Goal: Transaction & Acquisition: Purchase product/service

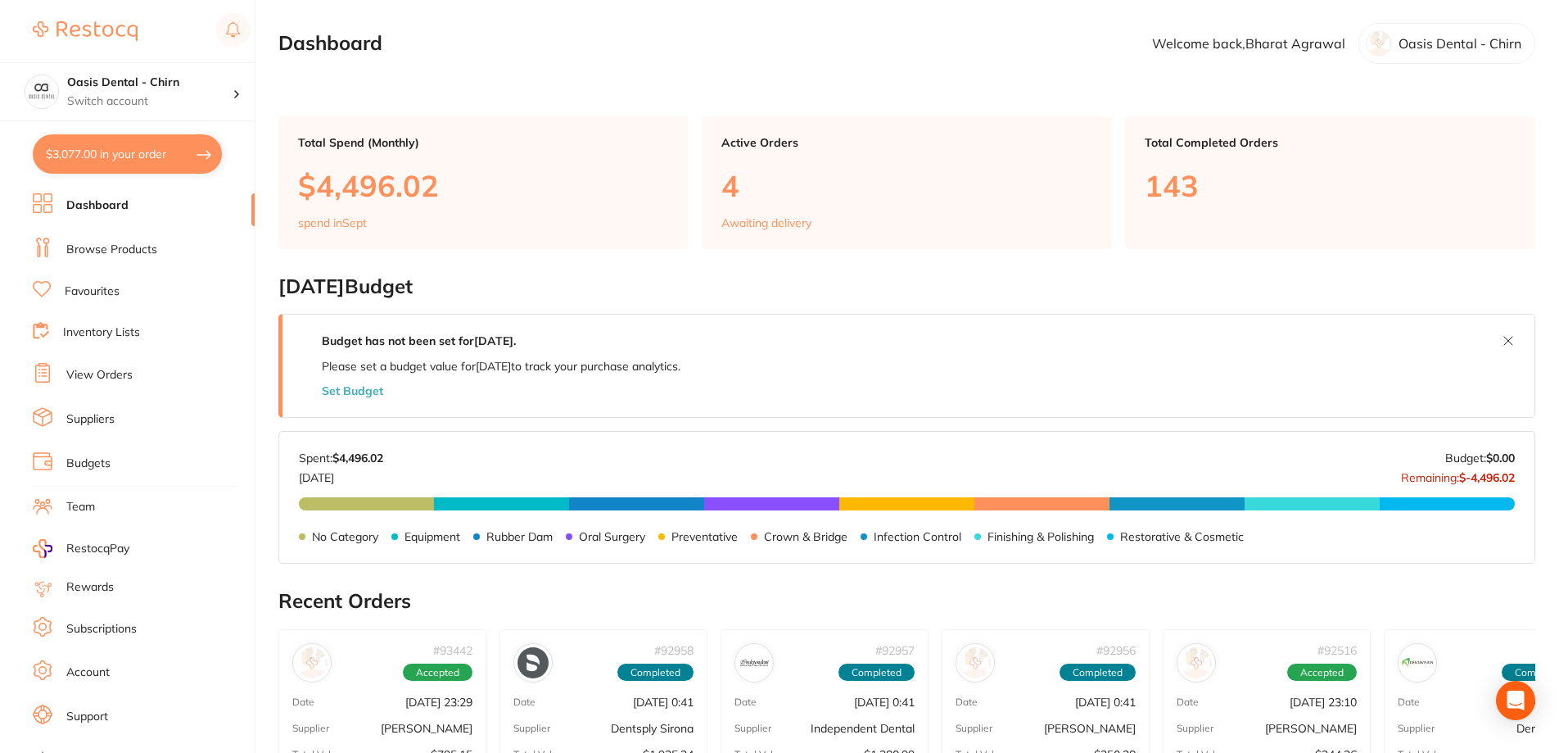
click at [142, 248] on link "Browse Products" at bounding box center [111, 249] width 91 height 16
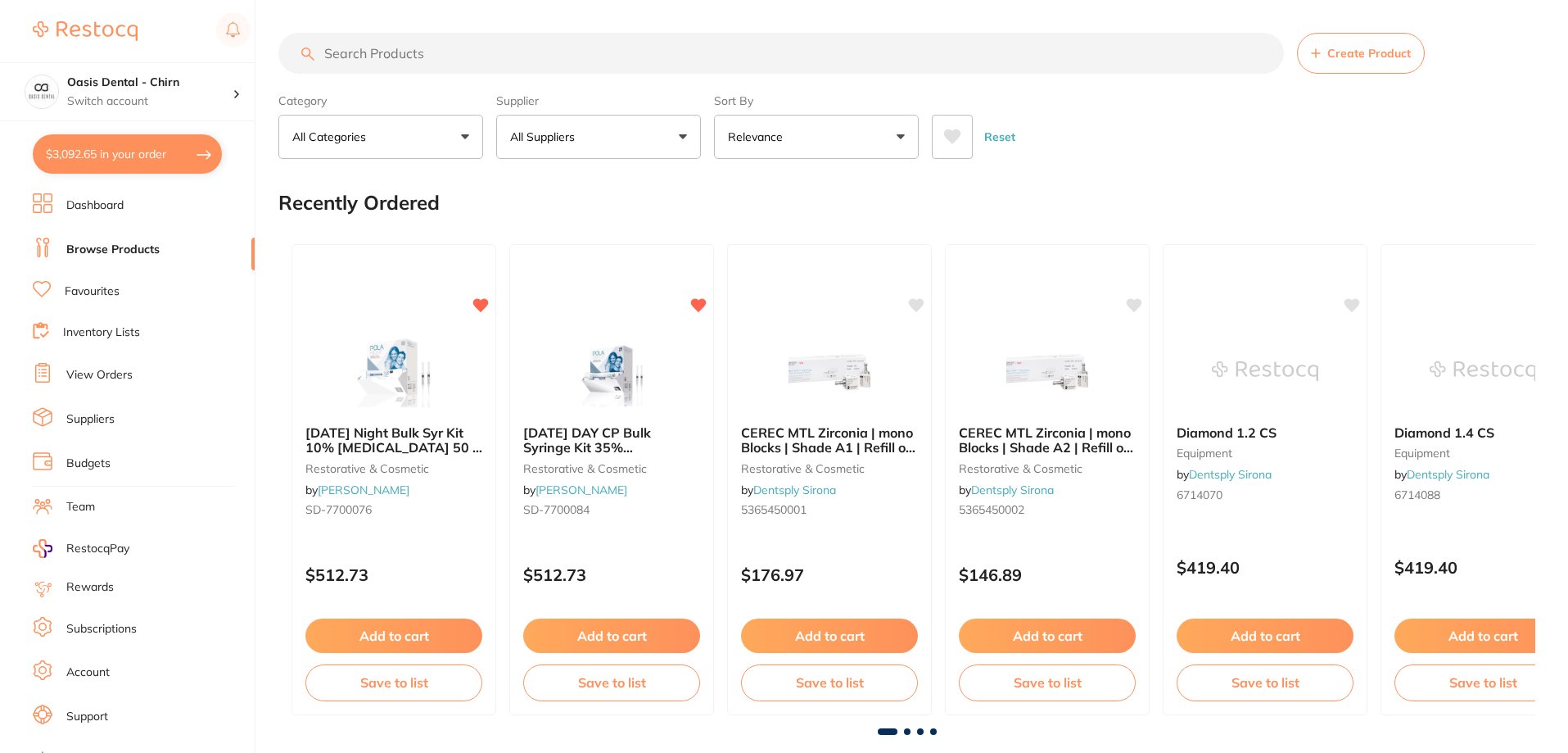
click at [441, 62] on input "search" at bounding box center [781, 54] width 1006 height 41
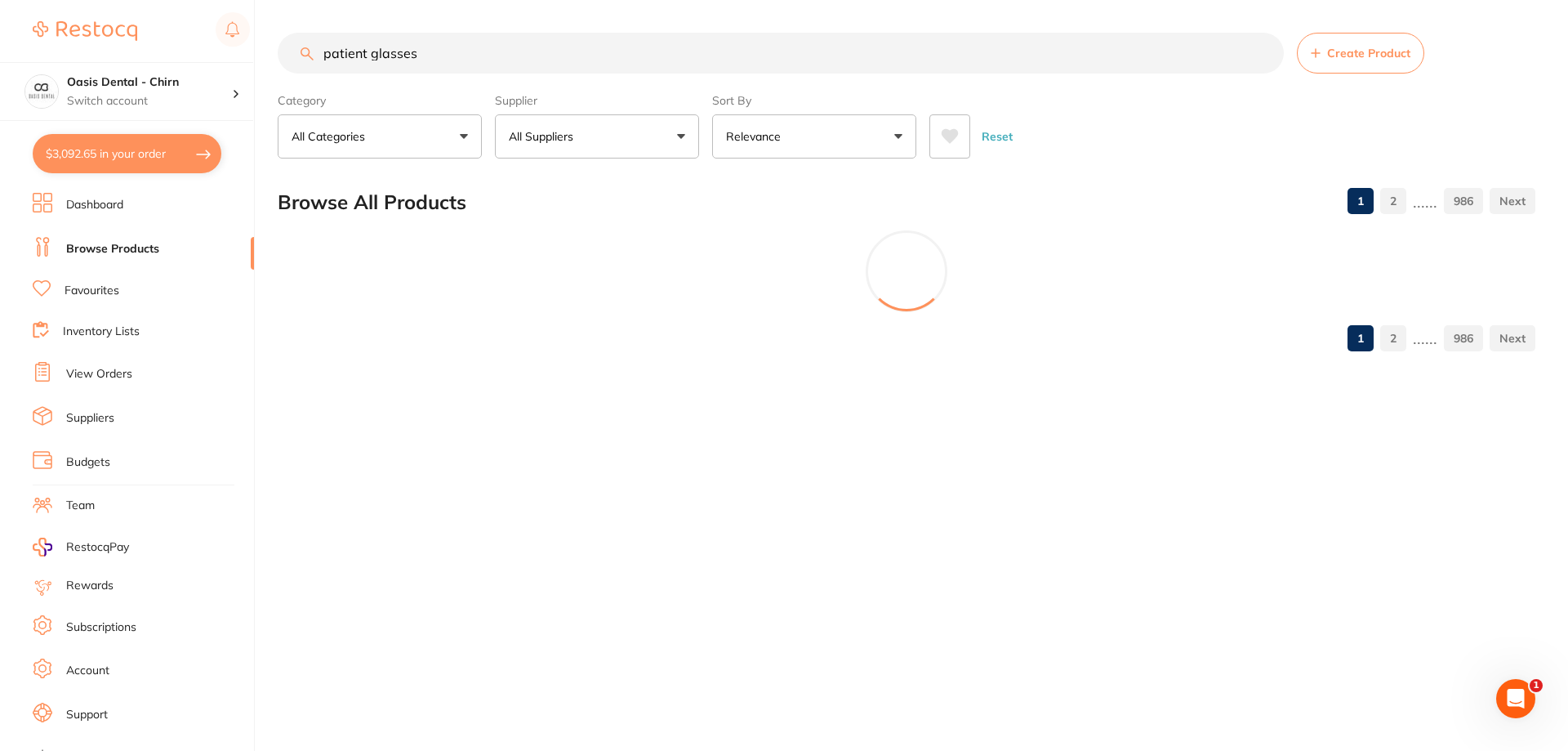
type input "patient glasses"
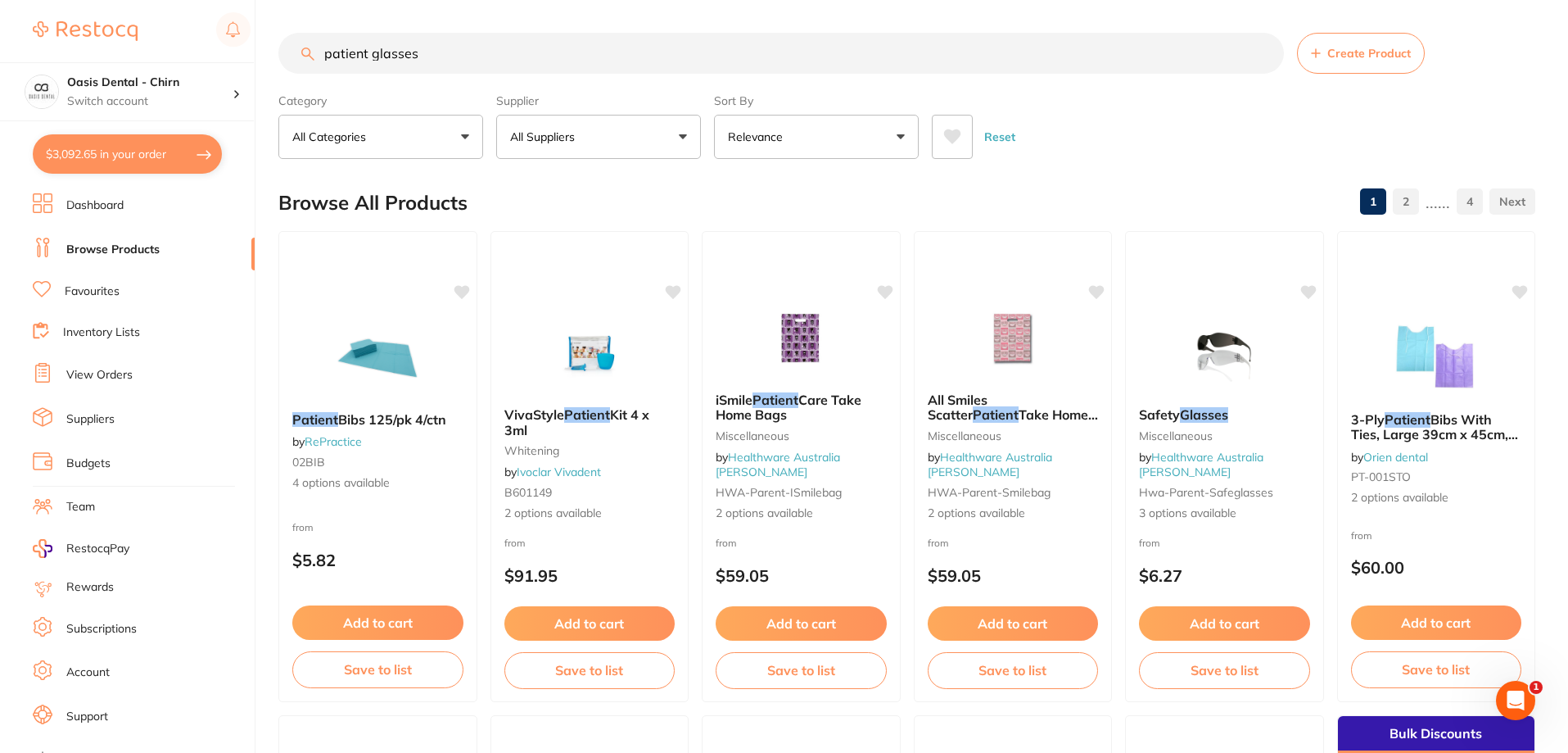
click at [602, 136] on button "All Suppliers" at bounding box center [598, 137] width 205 height 44
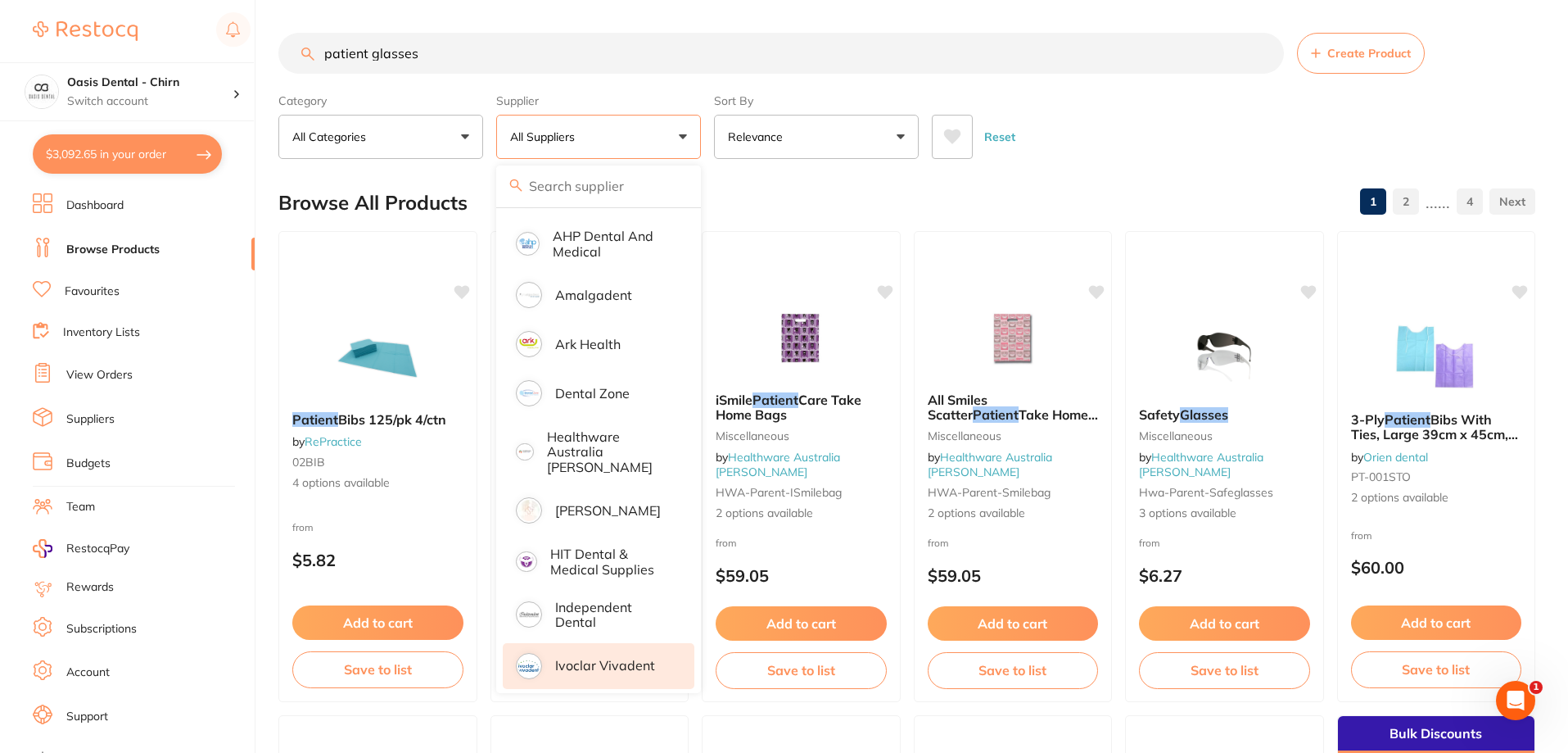
scroll to position [246, 0]
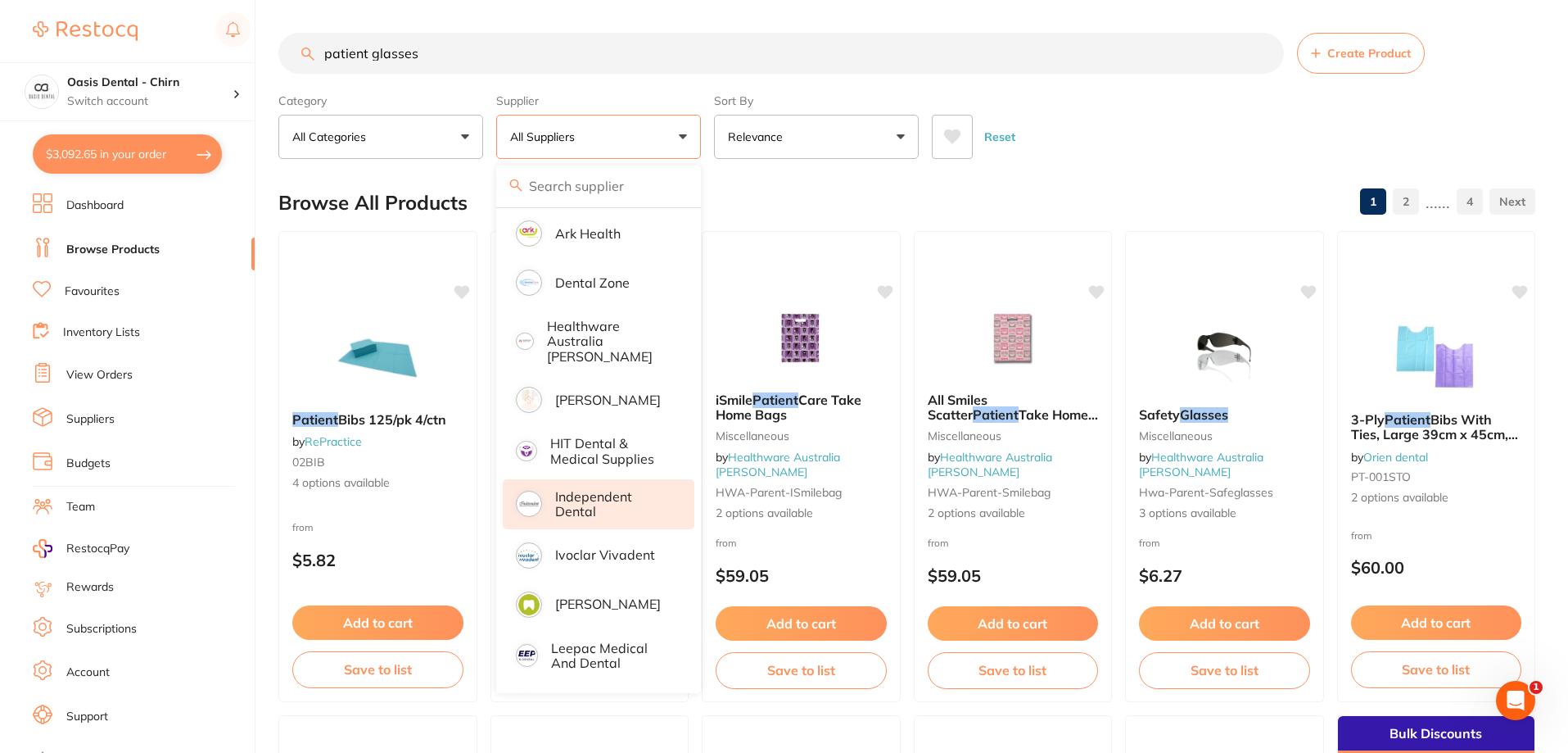
click at [596, 494] on p "Independent Dental" at bounding box center [613, 505] width 117 height 31
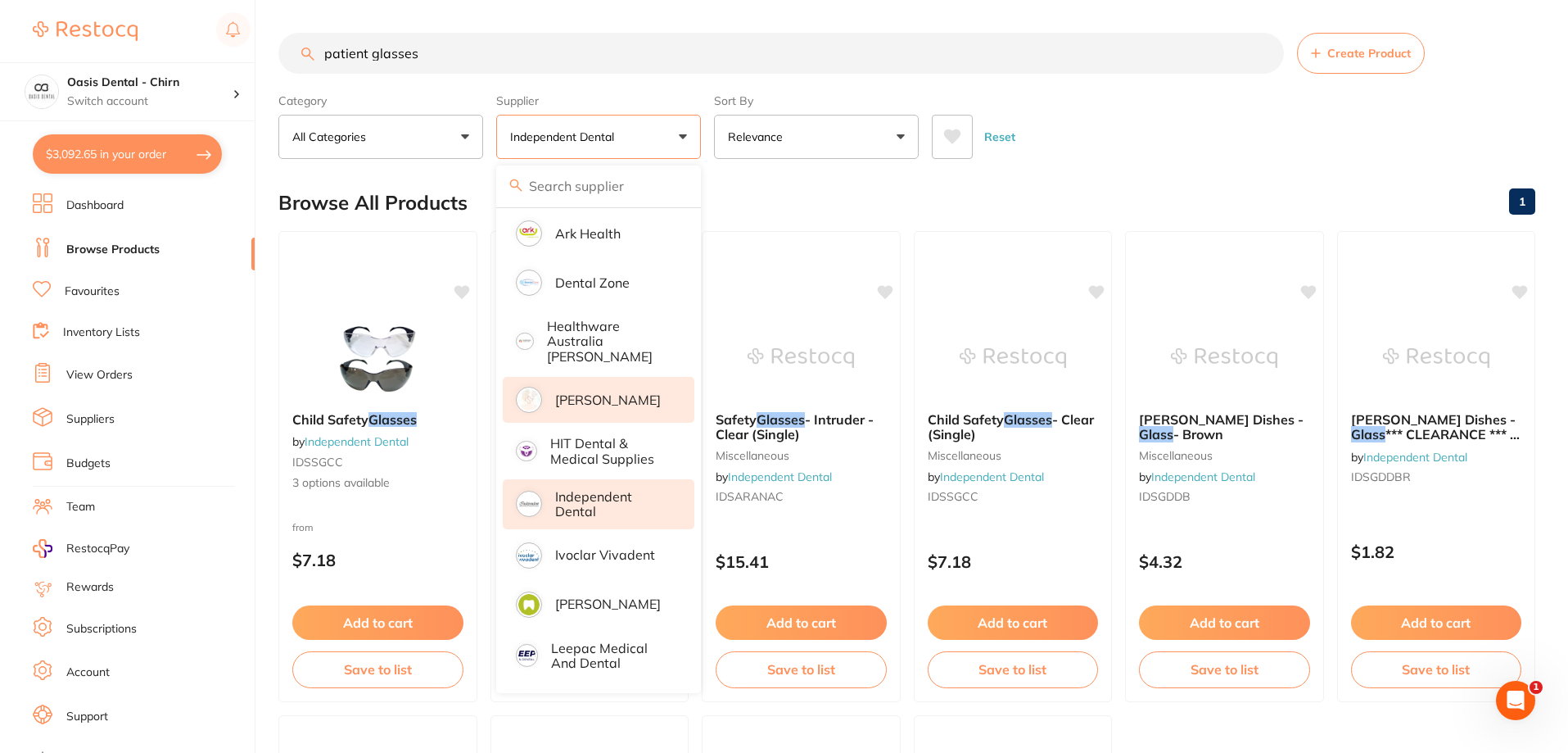
scroll to position [0, 0]
click at [1091, 117] on div "Reset" at bounding box center [1227, 129] width 590 height 57
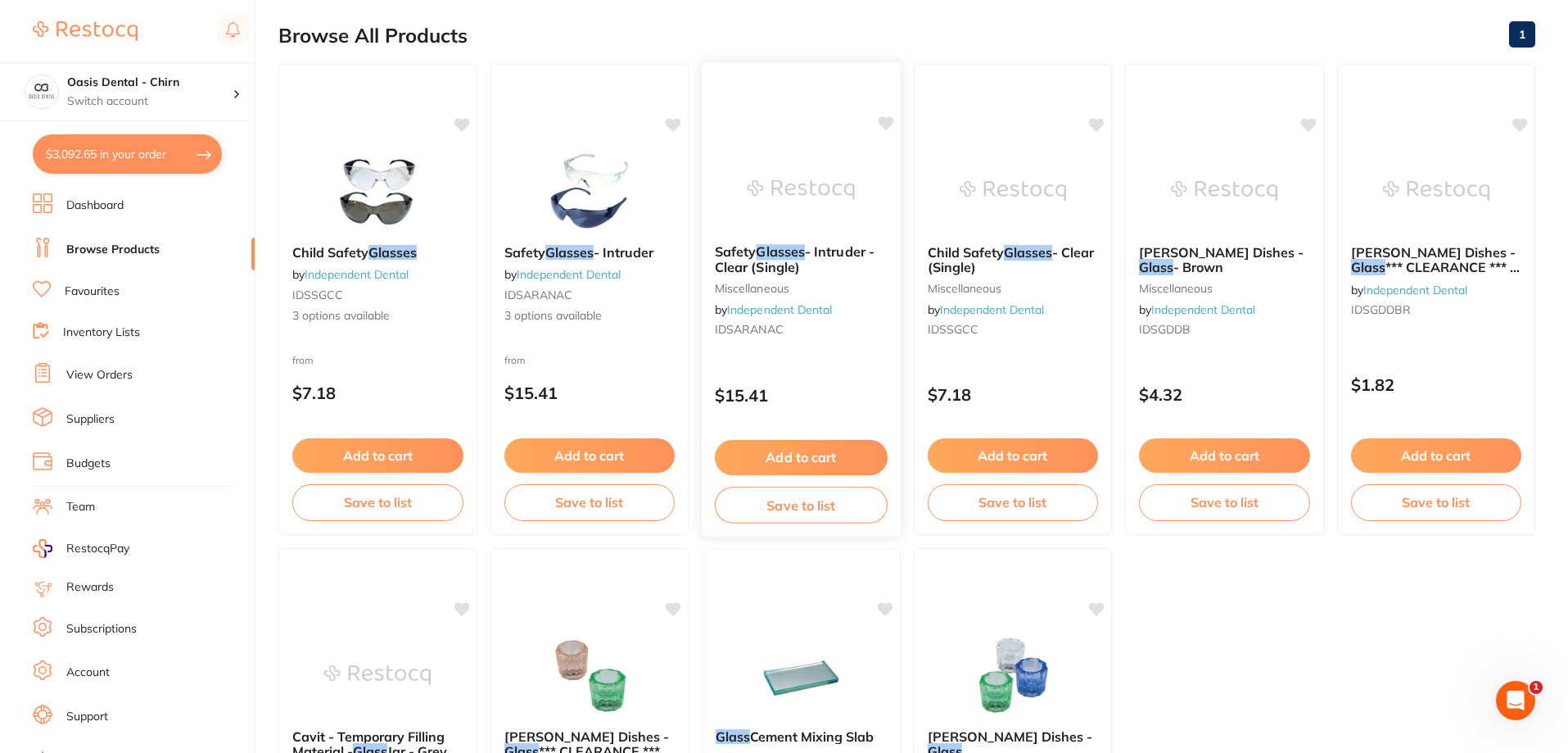
scroll to position [164, 0]
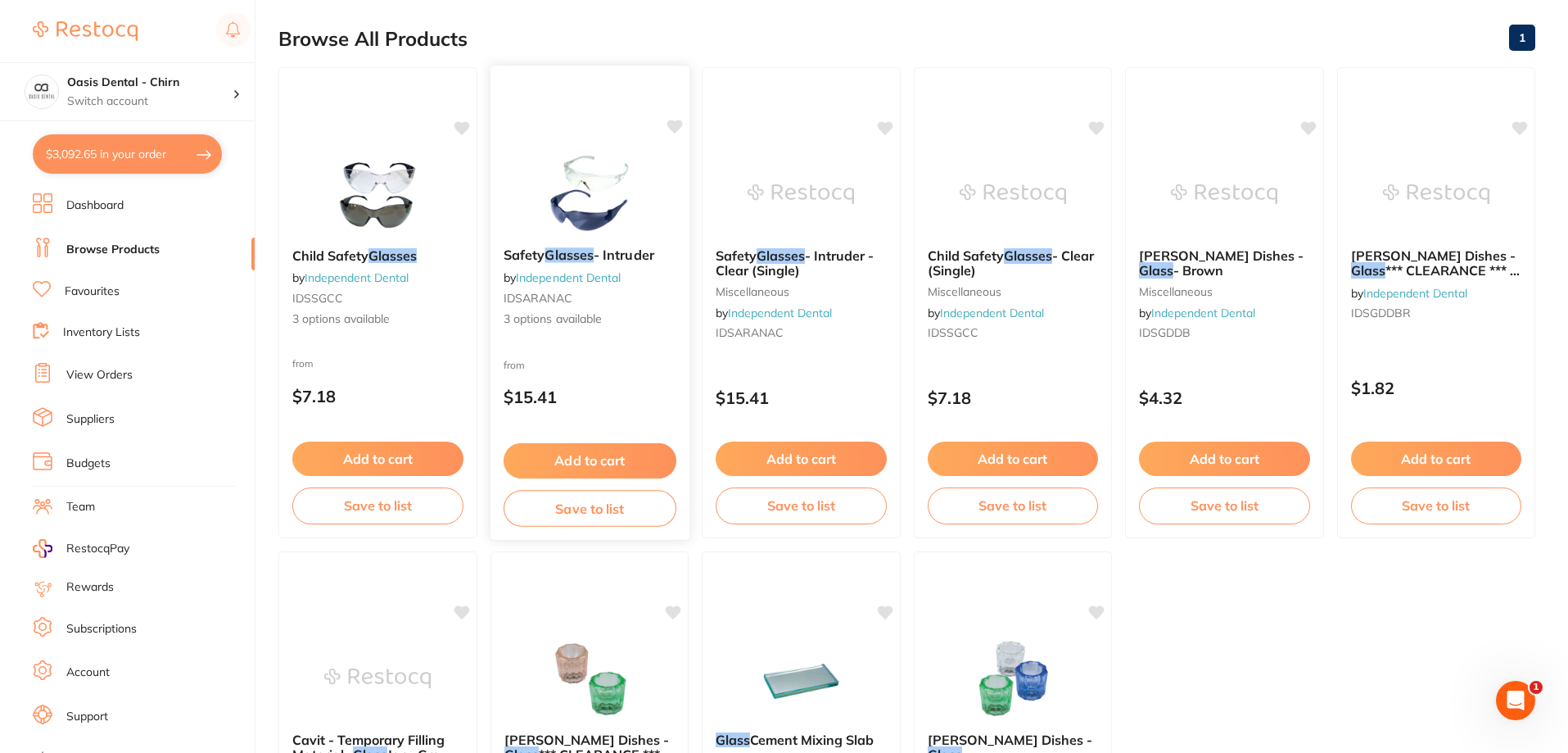
click at [621, 197] on img at bounding box center [590, 192] width 107 height 83
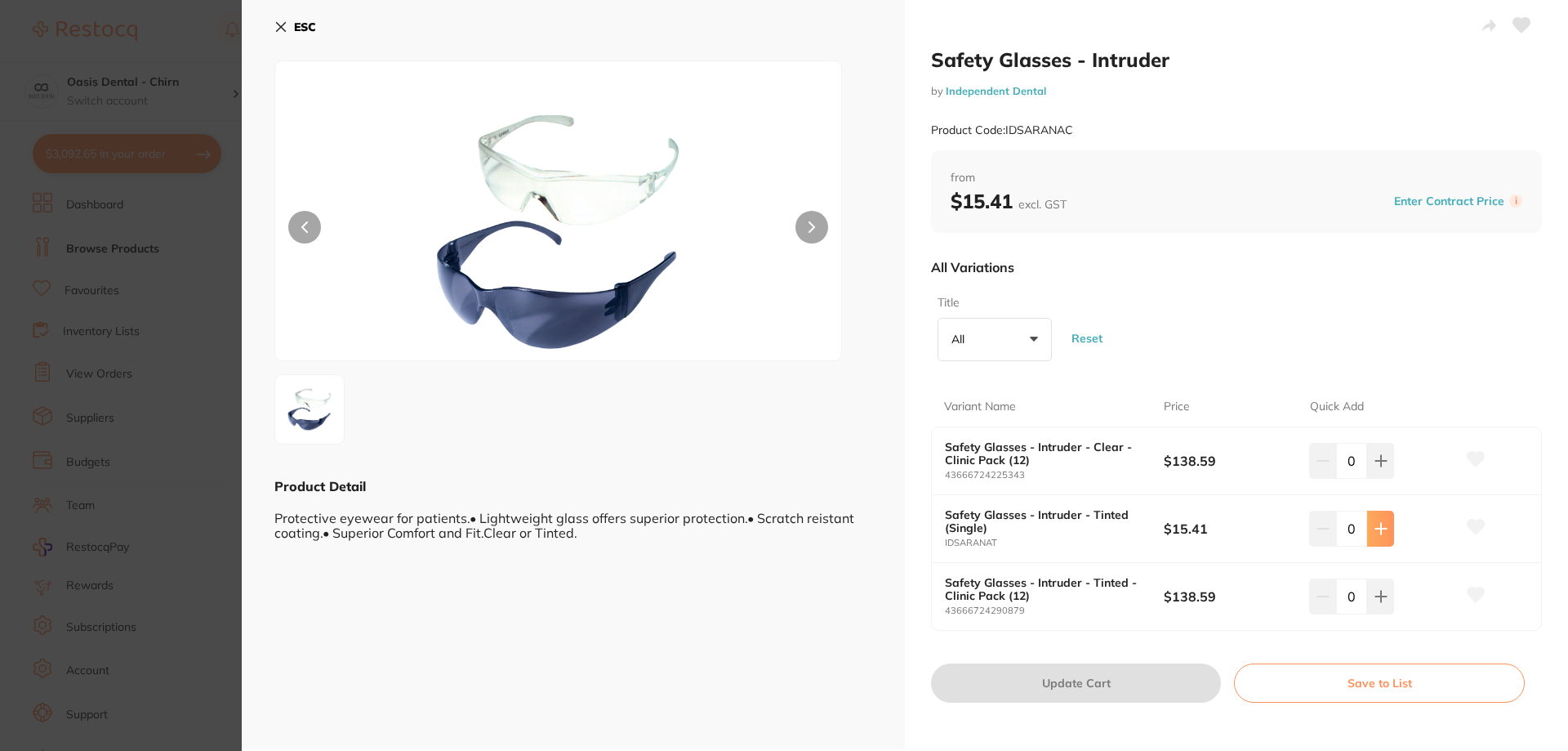
click at [1384, 533] on icon at bounding box center [1380, 528] width 13 height 13
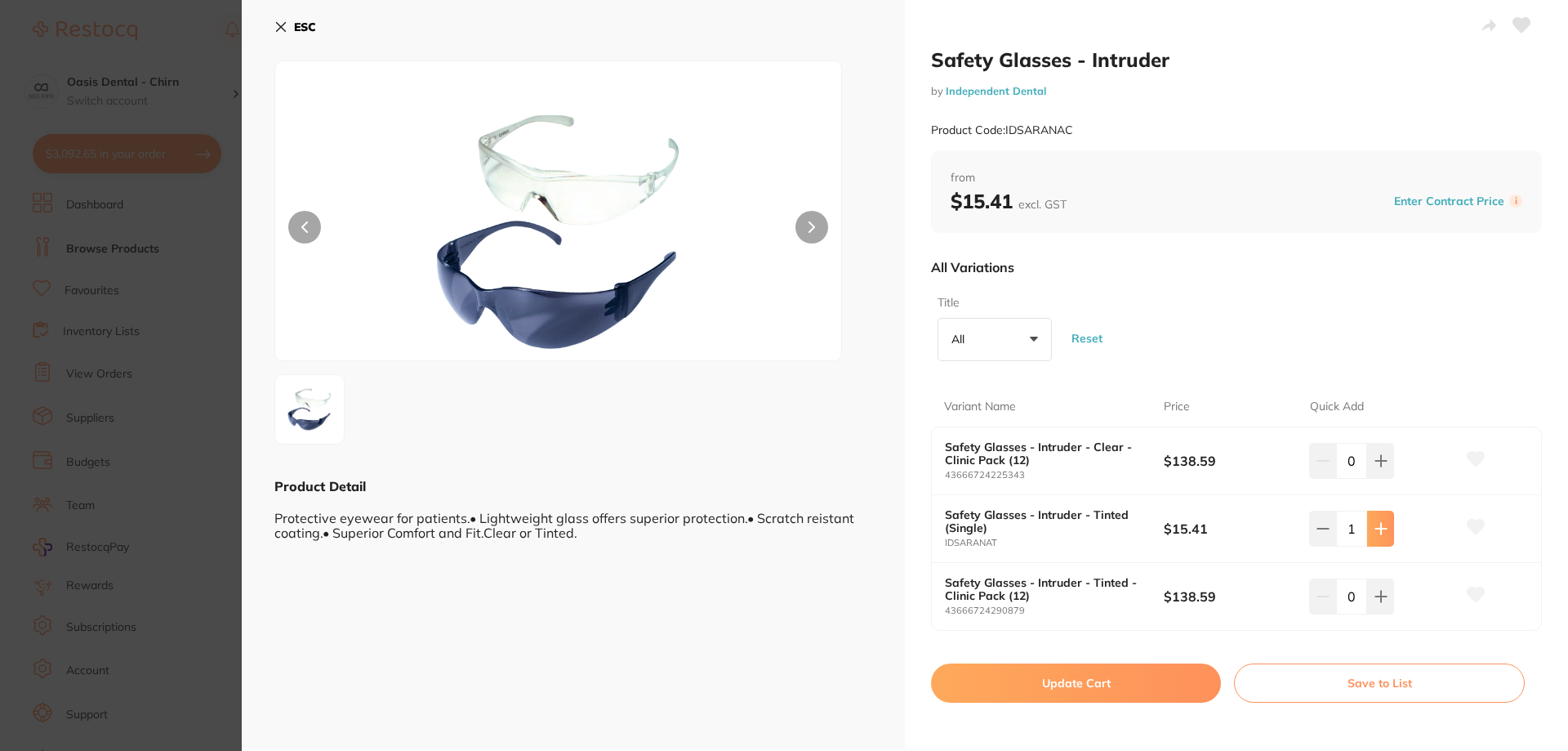
click at [1384, 533] on icon at bounding box center [1380, 528] width 13 height 13
type input "4"
click at [1145, 680] on button "Update Cart" at bounding box center [1076, 683] width 290 height 39
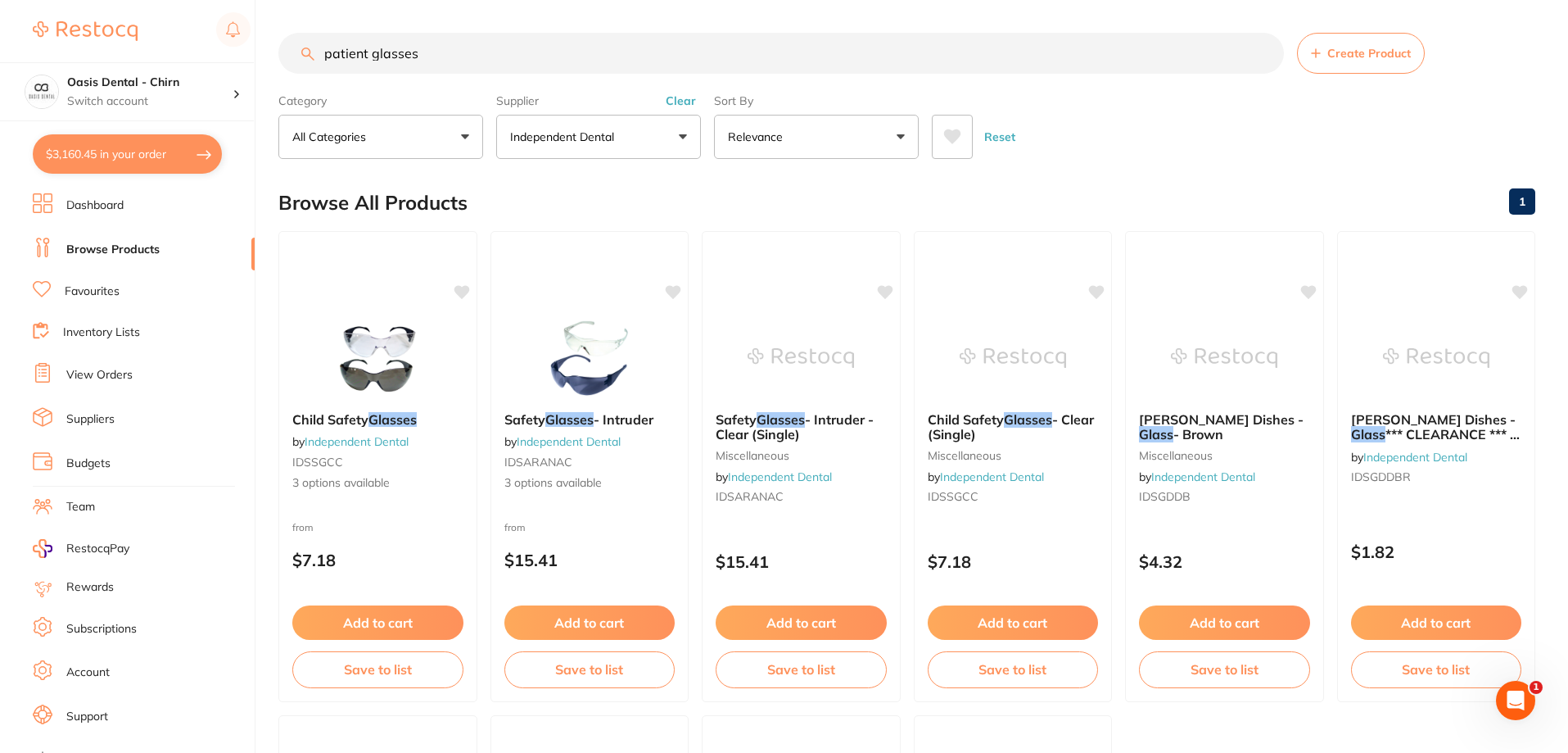
click at [153, 152] on button "$3,160.45 in your order" at bounding box center [128, 154] width 189 height 39
checkbox input "true"
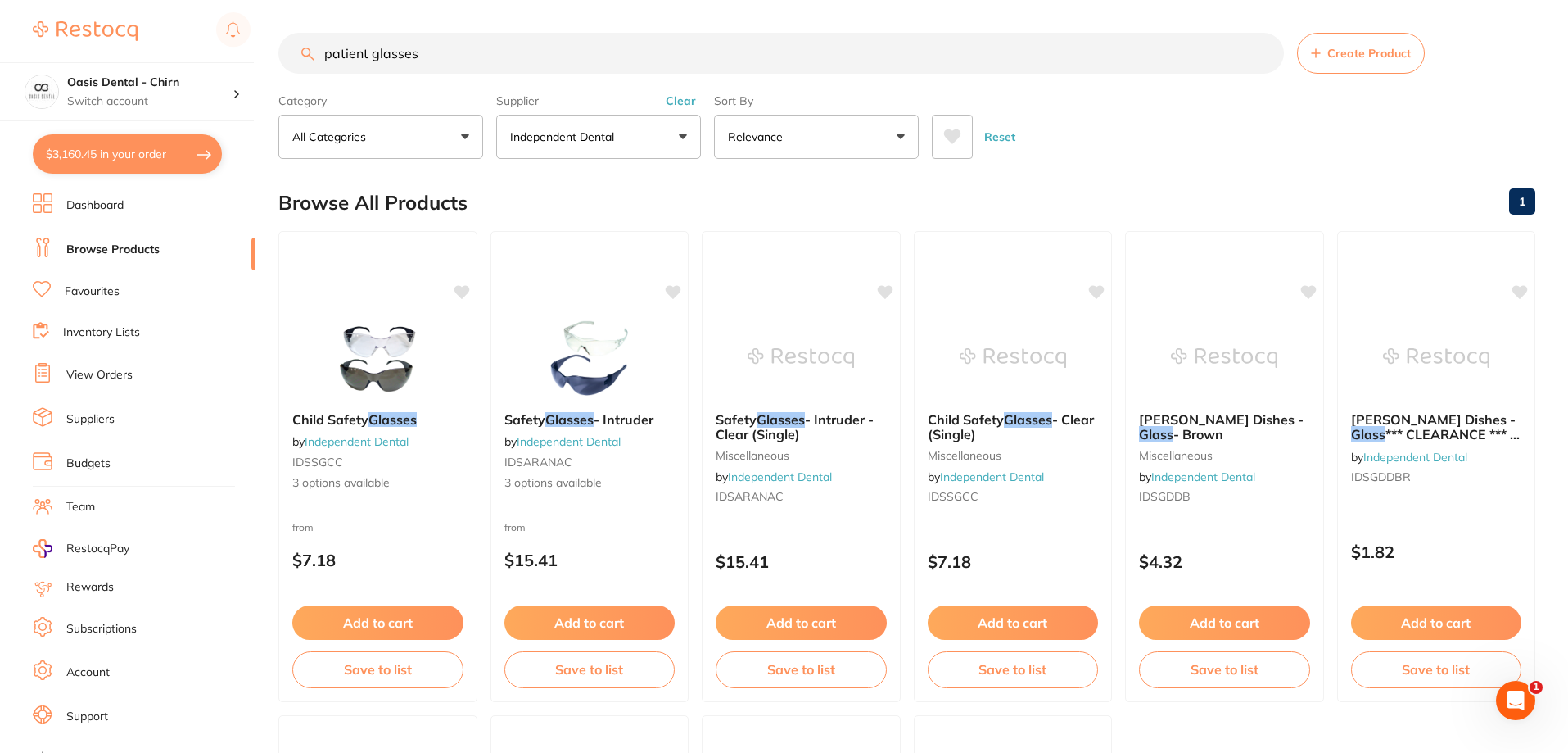
checkbox input "true"
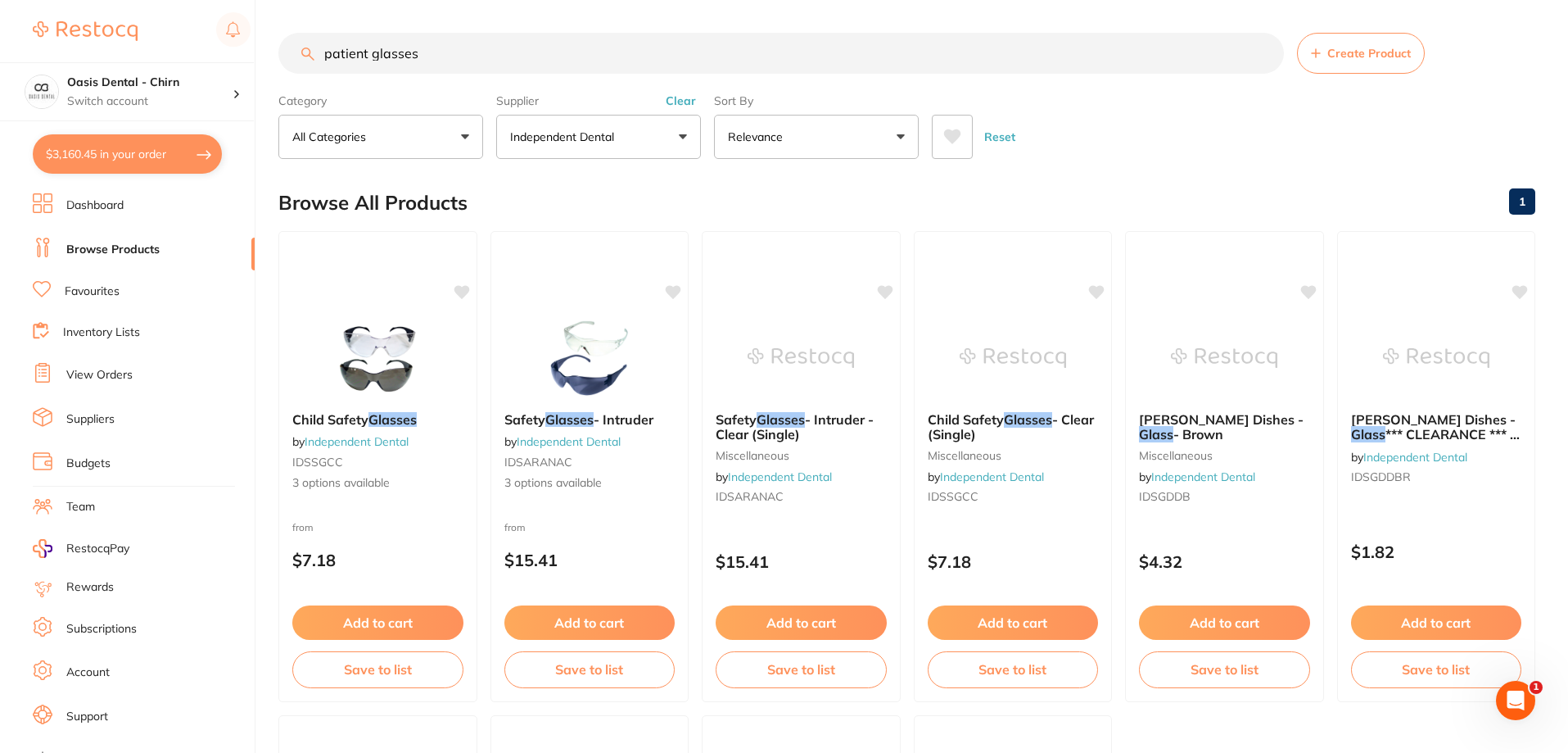
checkbox input "true"
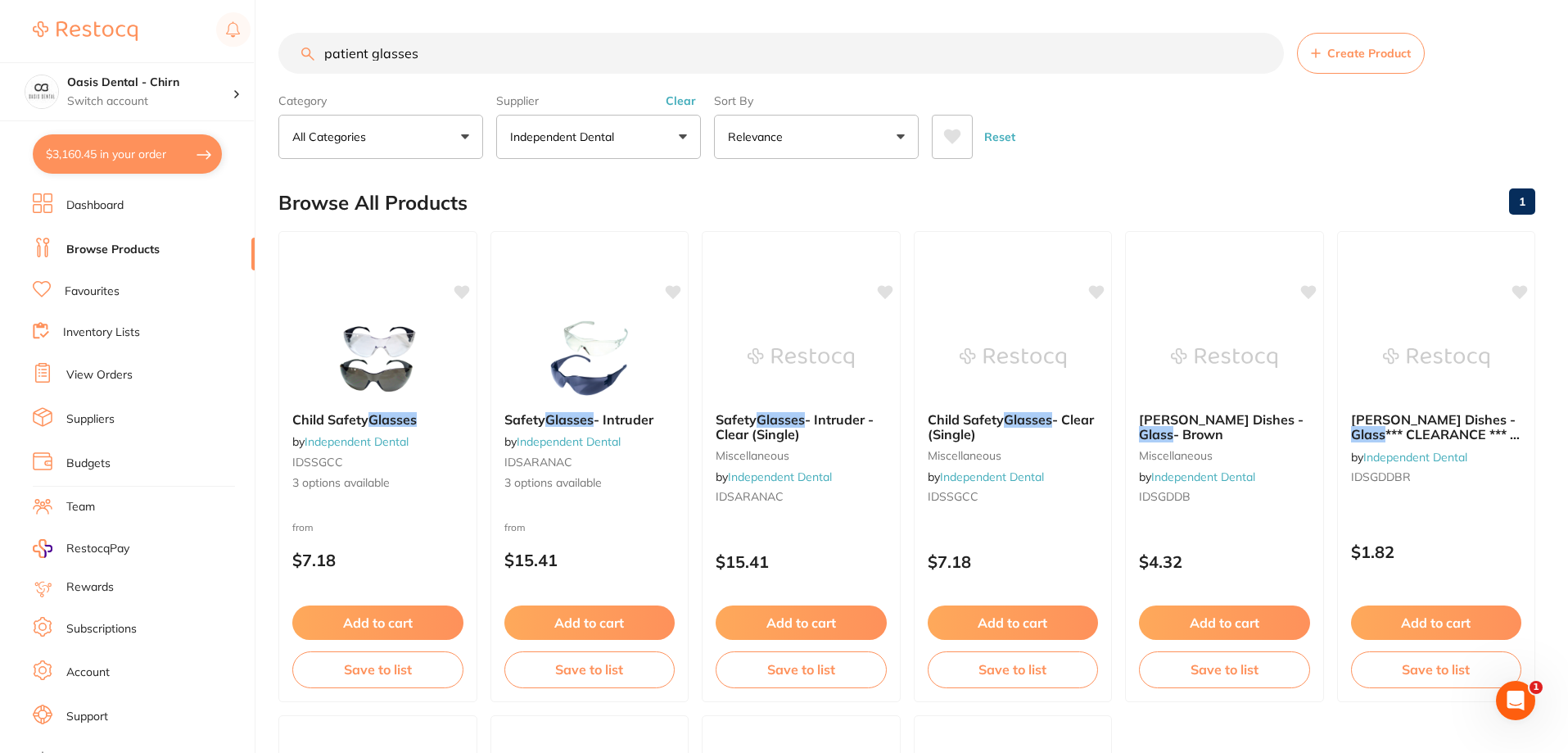
checkbox input "true"
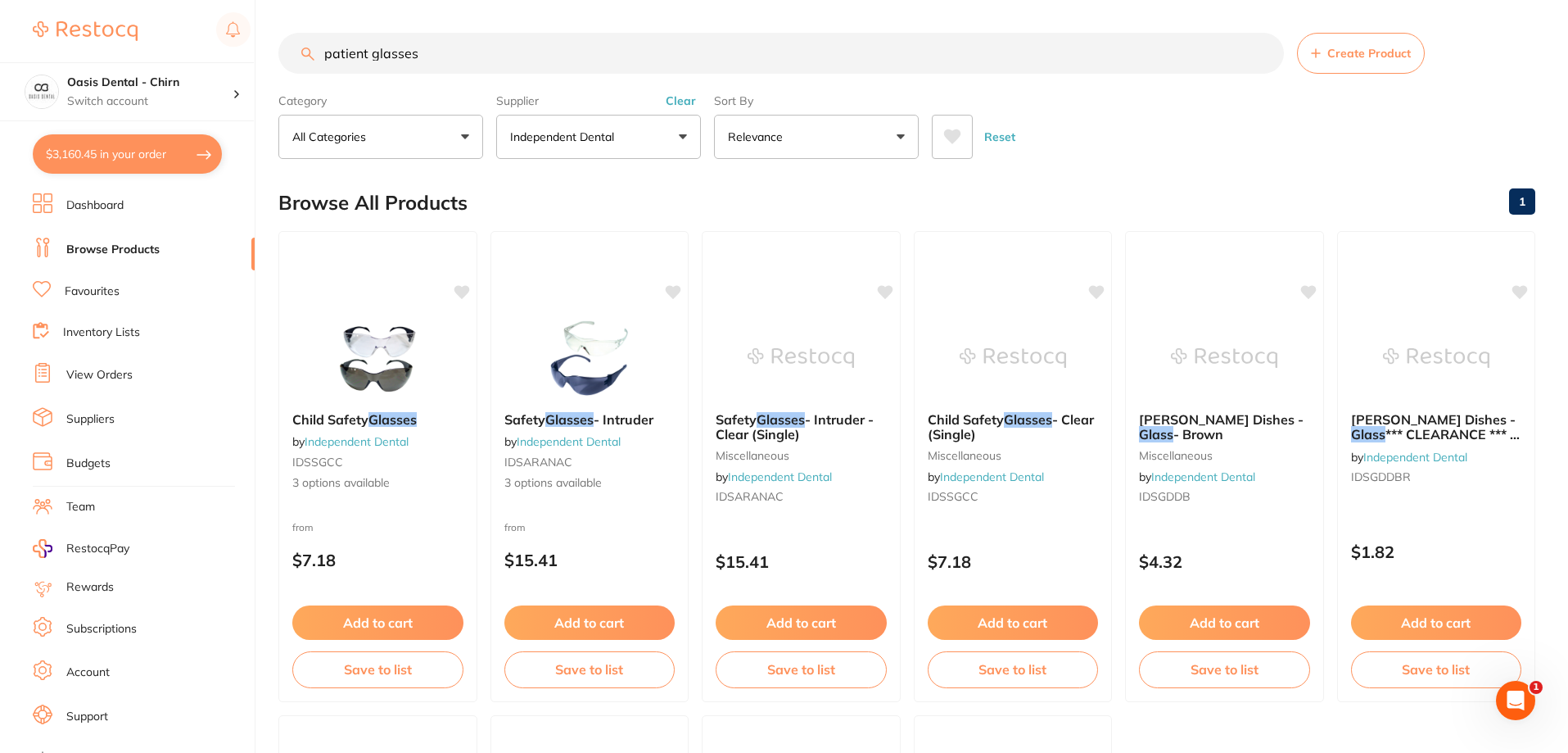
checkbox input "true"
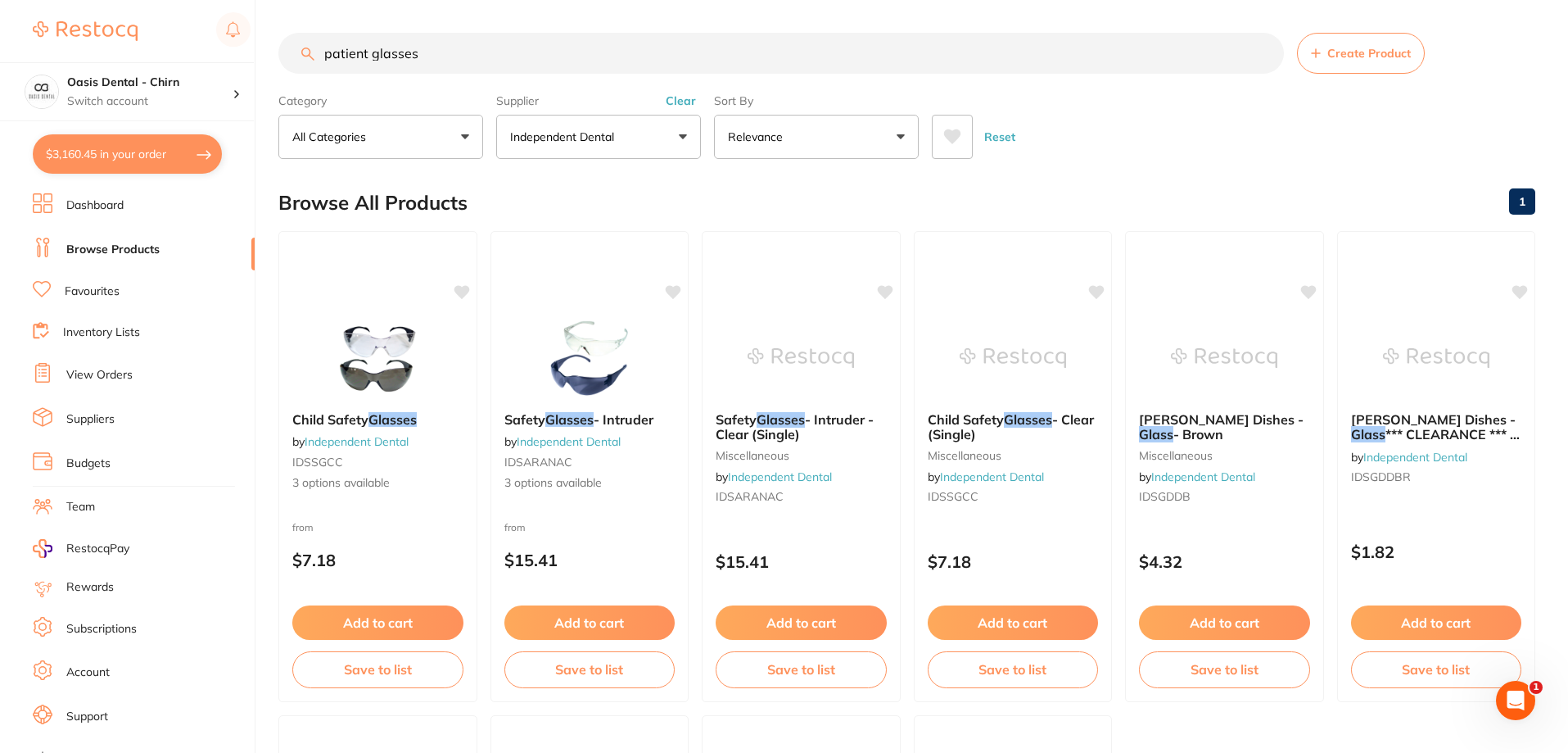
checkbox input "true"
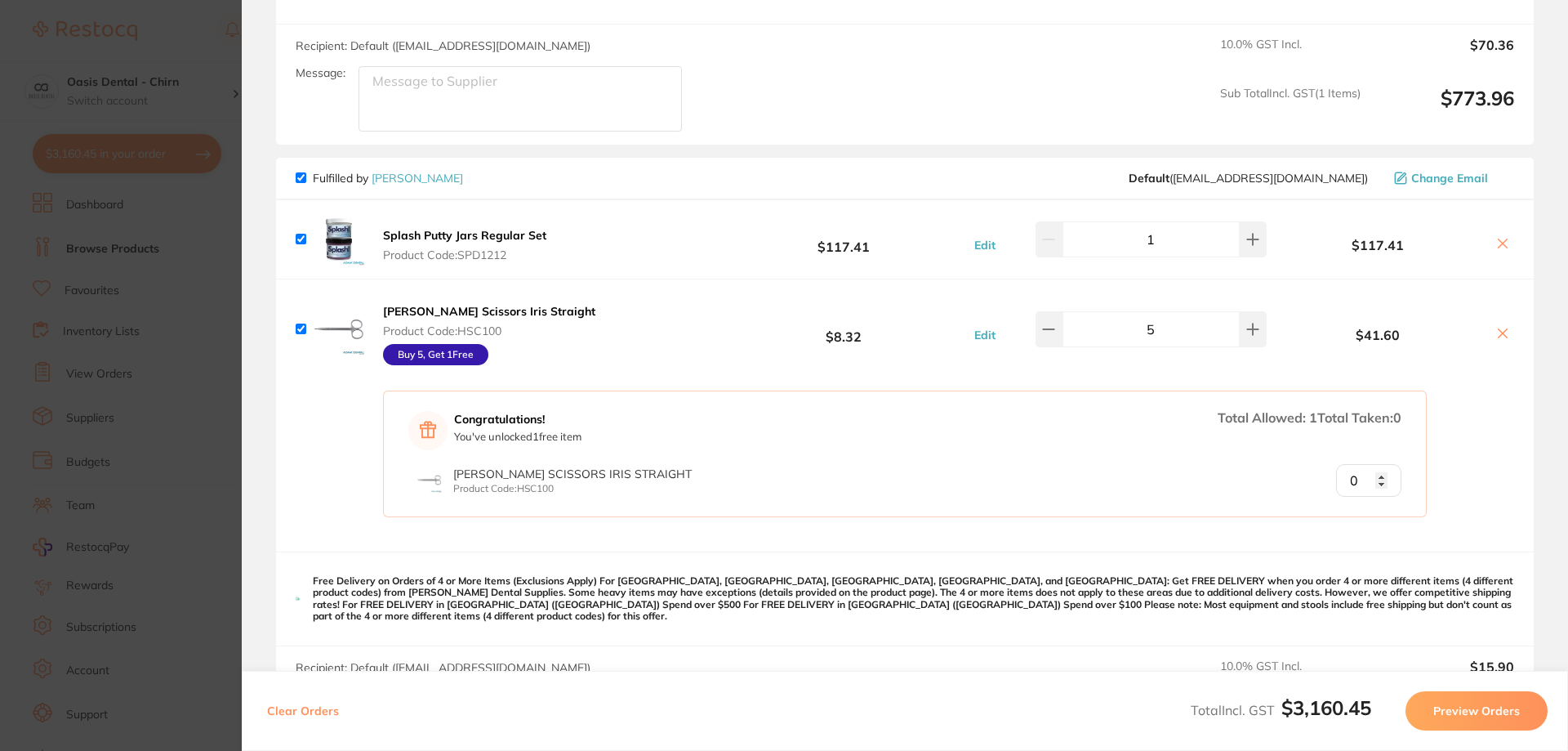
scroll to position [2042, 0]
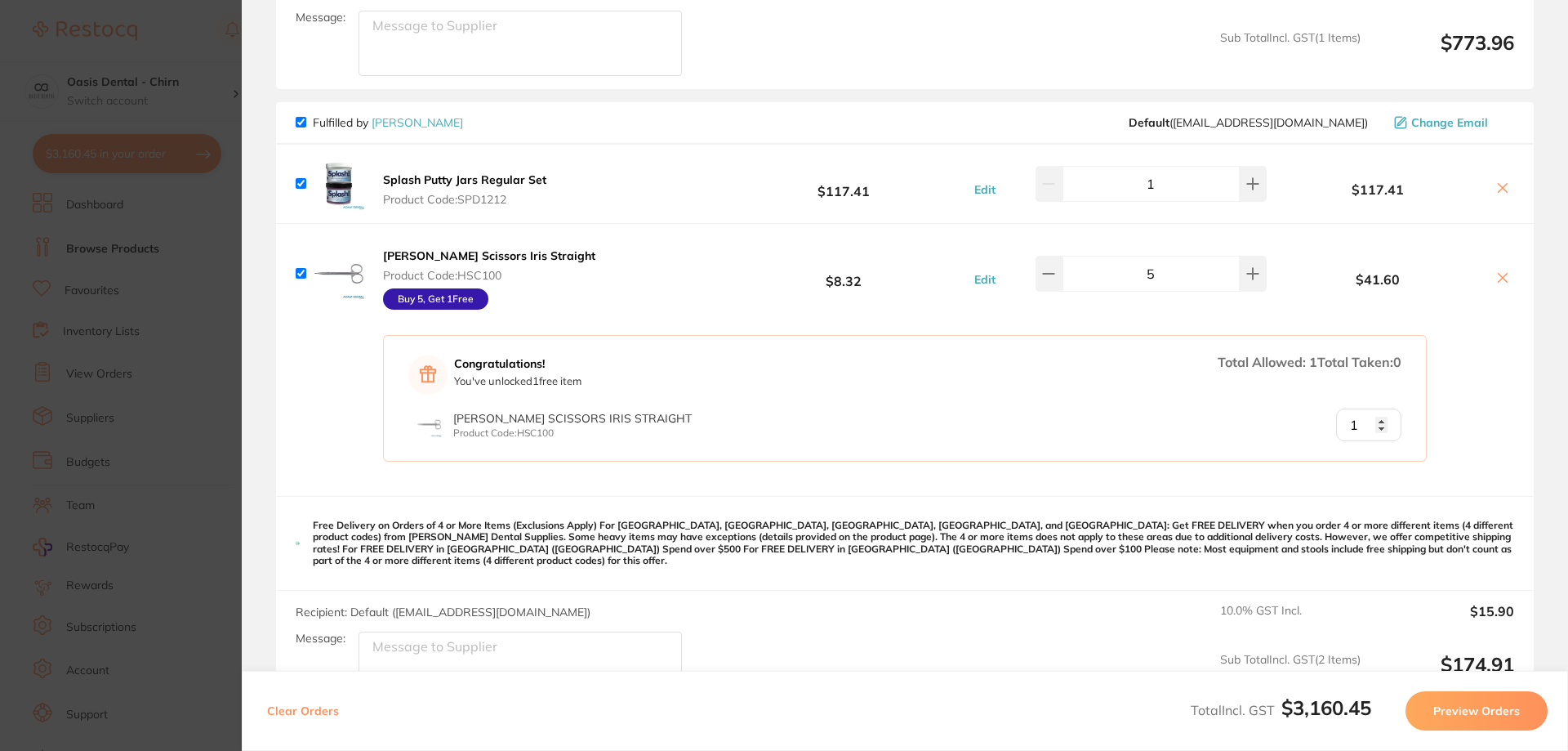
type input "1"
click at [1378, 420] on input "1" at bounding box center [1369, 424] width 65 height 33
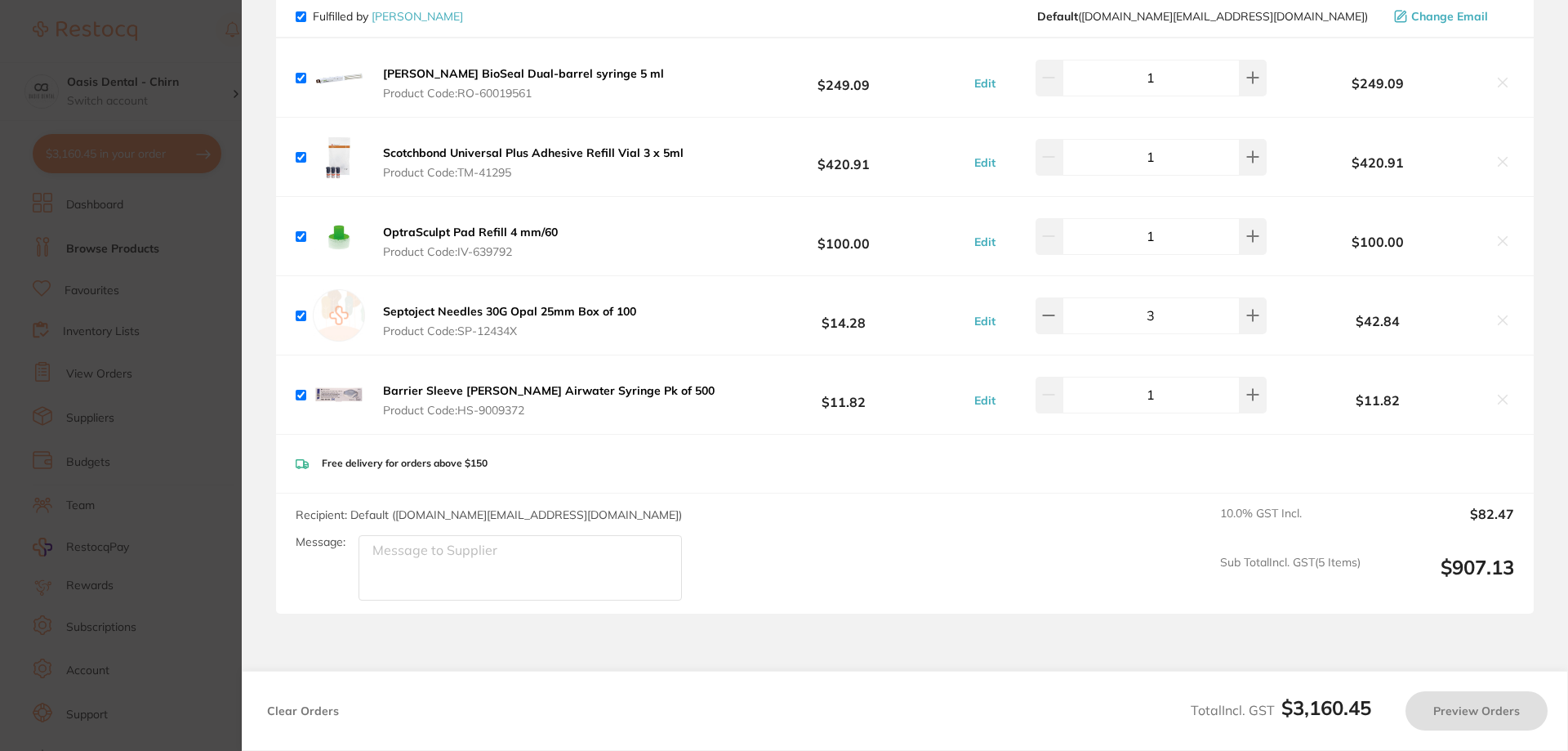
scroll to position [2777, 0]
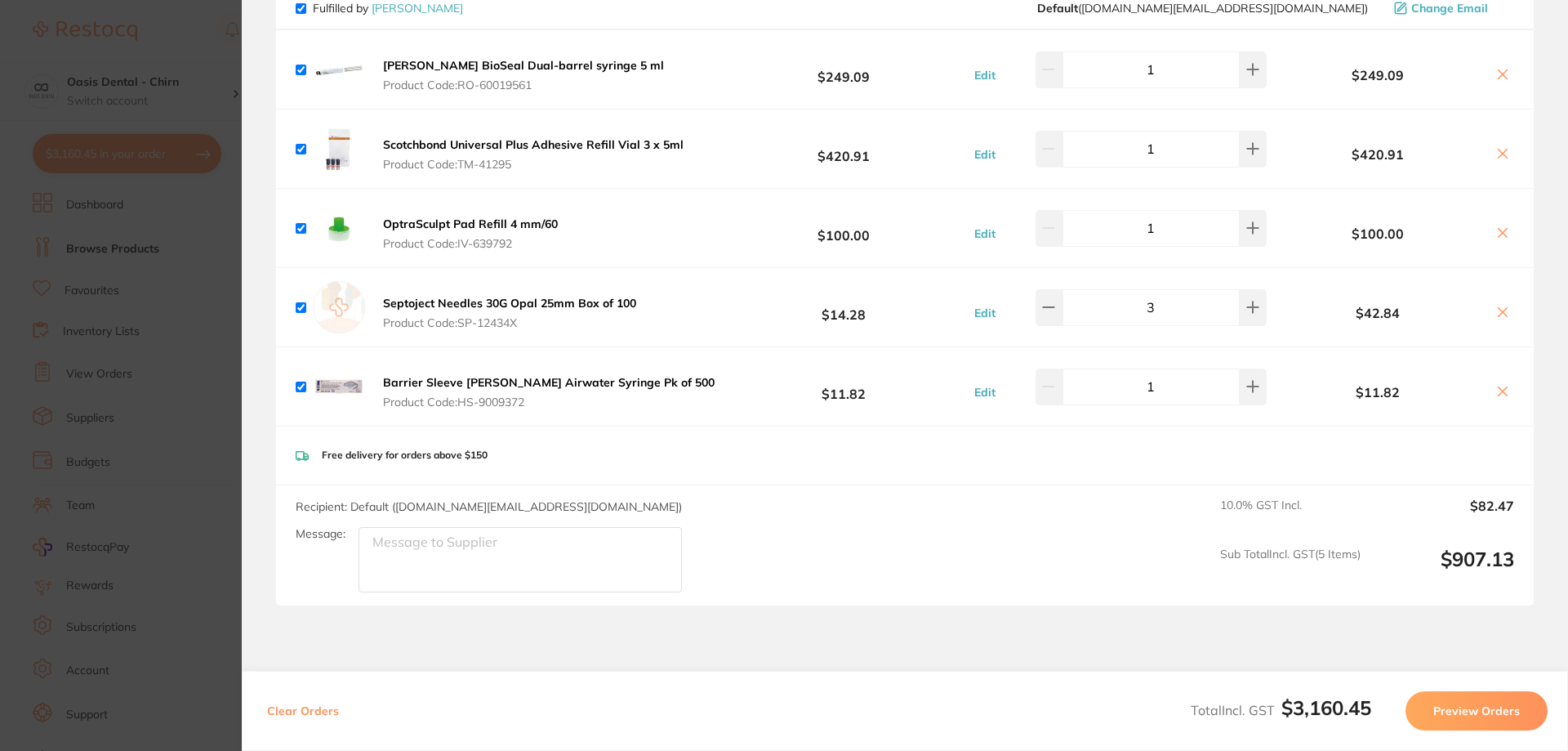
click at [1485, 719] on button "Preview Orders" at bounding box center [1476, 710] width 142 height 39
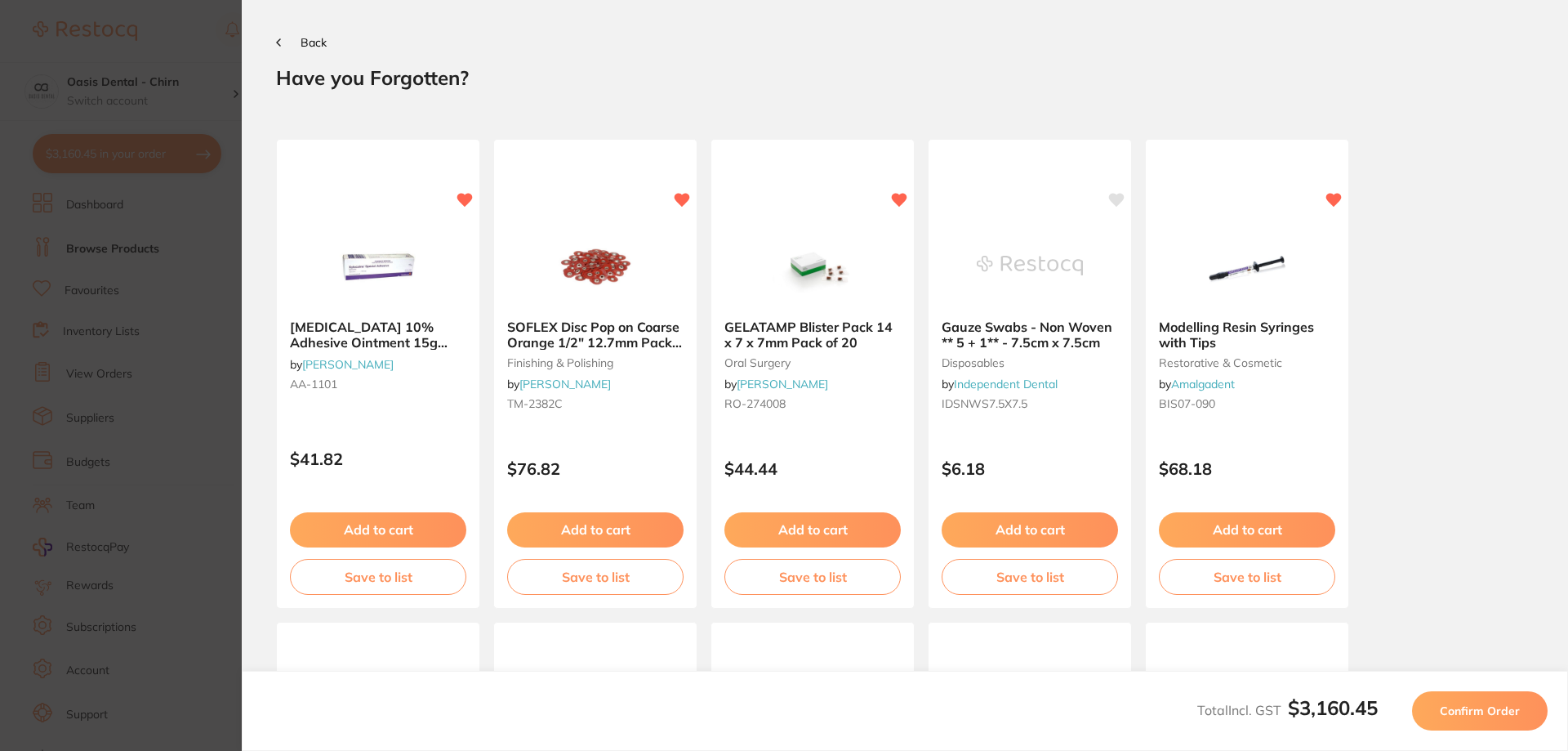
scroll to position [0, 0]
click at [1492, 718] on button "Confirm Order" at bounding box center [1480, 710] width 136 height 39
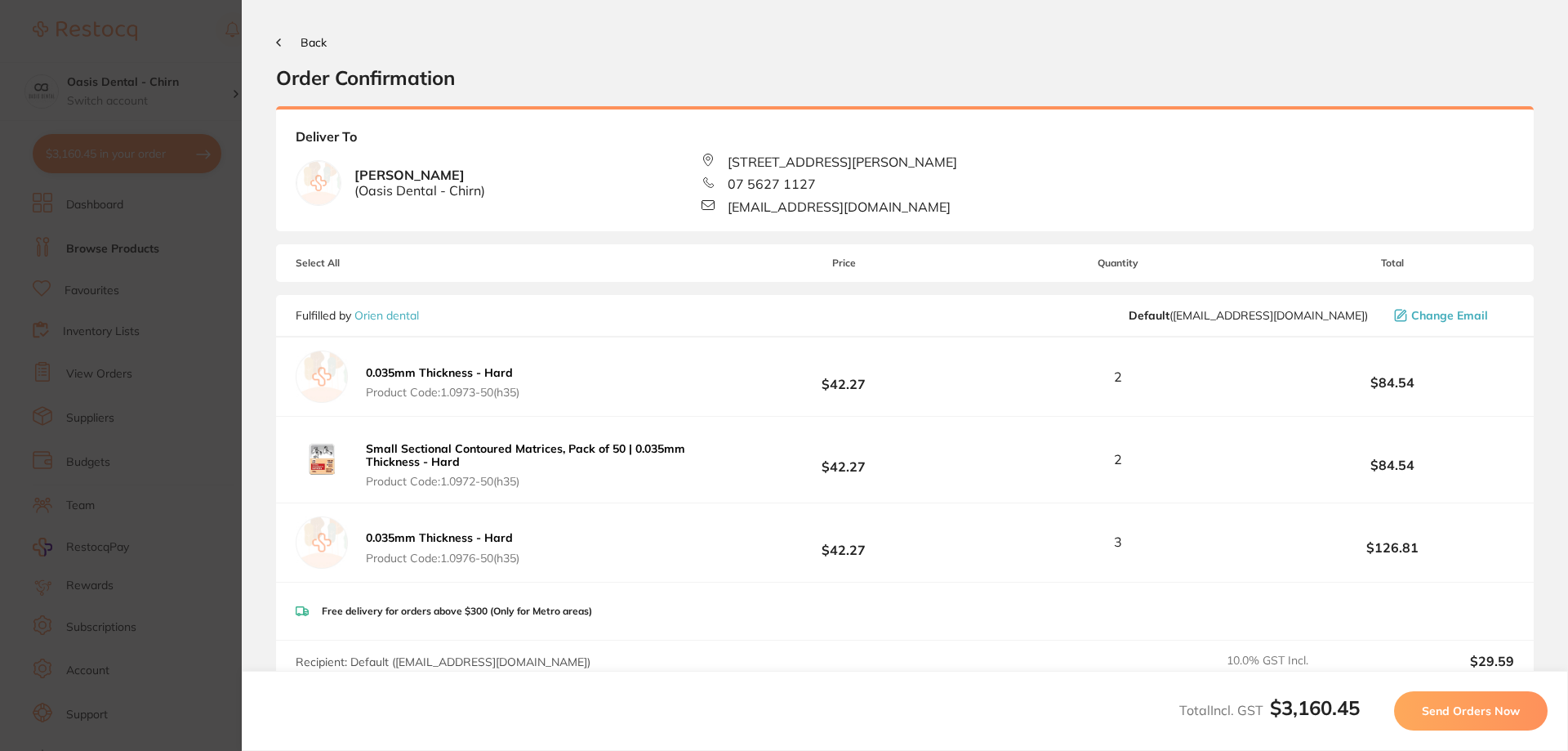
click at [1496, 716] on span "Send Orders Now" at bounding box center [1471, 710] width 98 height 14
